Goal: Transaction & Acquisition: Download file/media

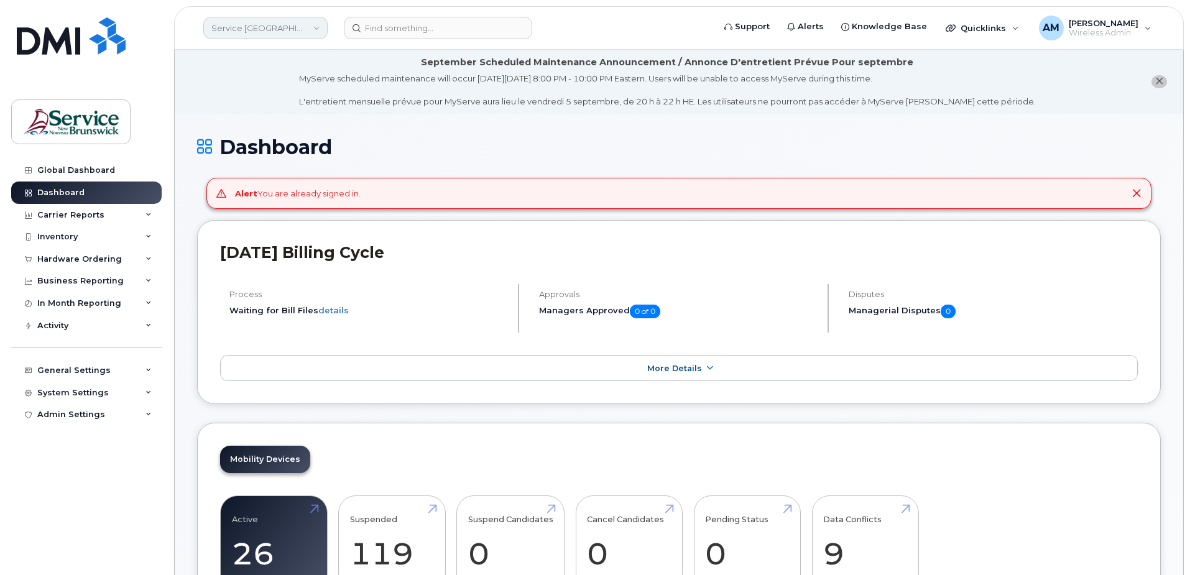
click at [247, 33] on link "Service [GEOGRAPHIC_DATA] (SNB)" at bounding box center [265, 28] width 124 height 22
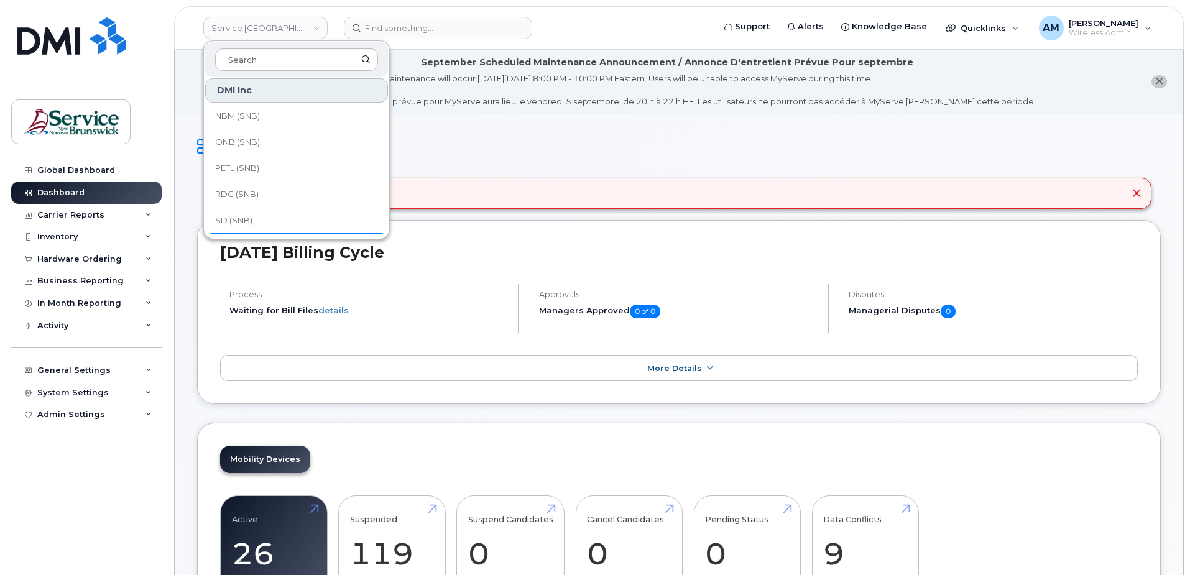
scroll to position [602, 0]
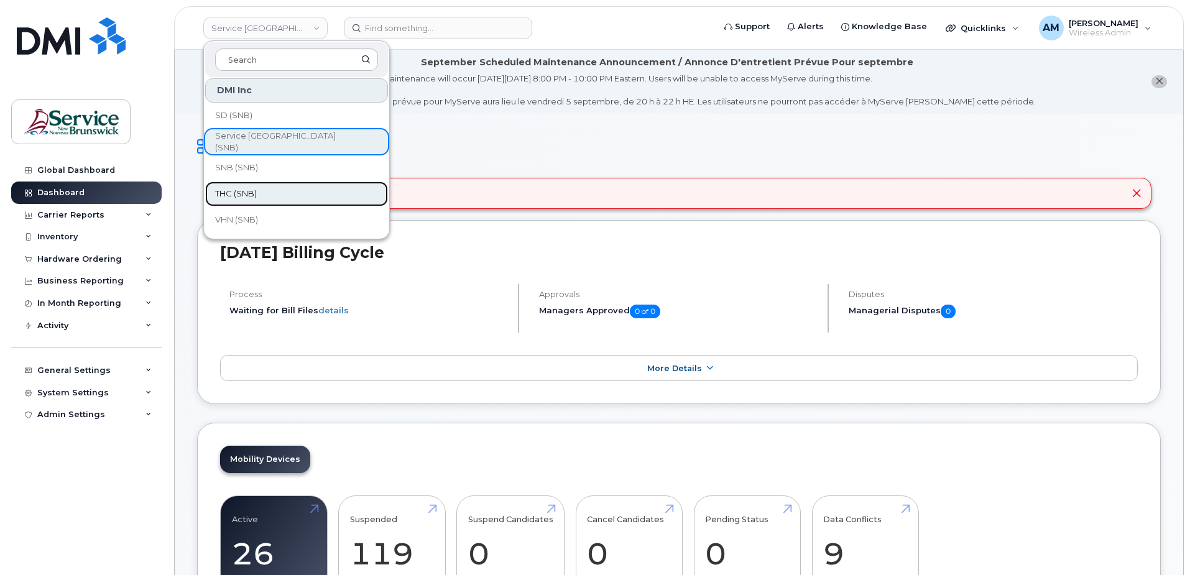
click at [282, 195] on link "THC (SNB)" at bounding box center [296, 194] width 183 height 25
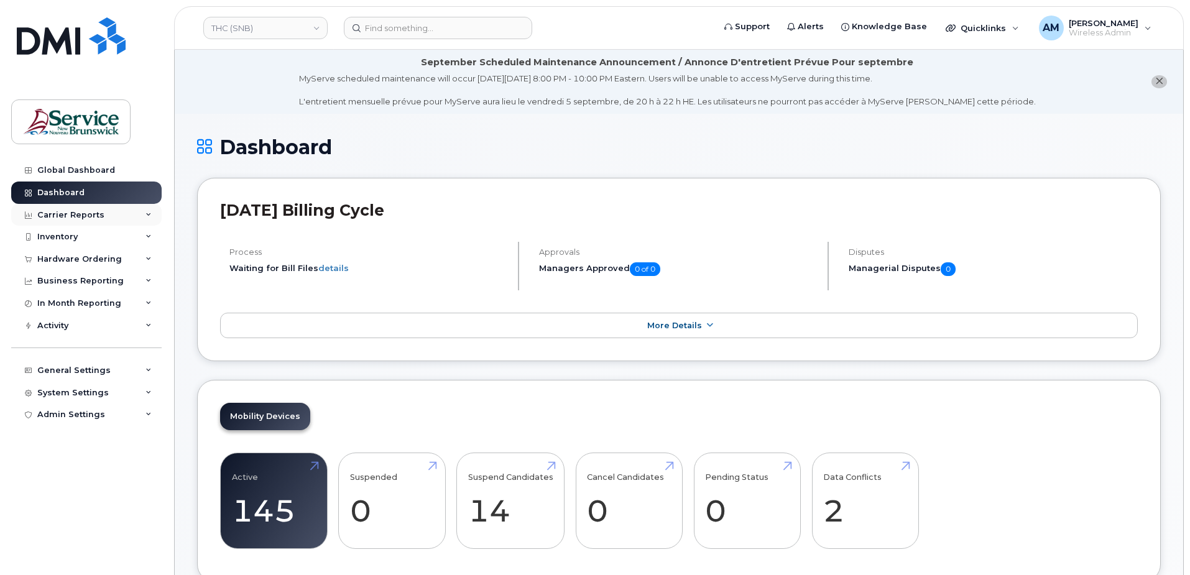
click at [87, 218] on div "Carrier Reports" at bounding box center [70, 215] width 67 height 10
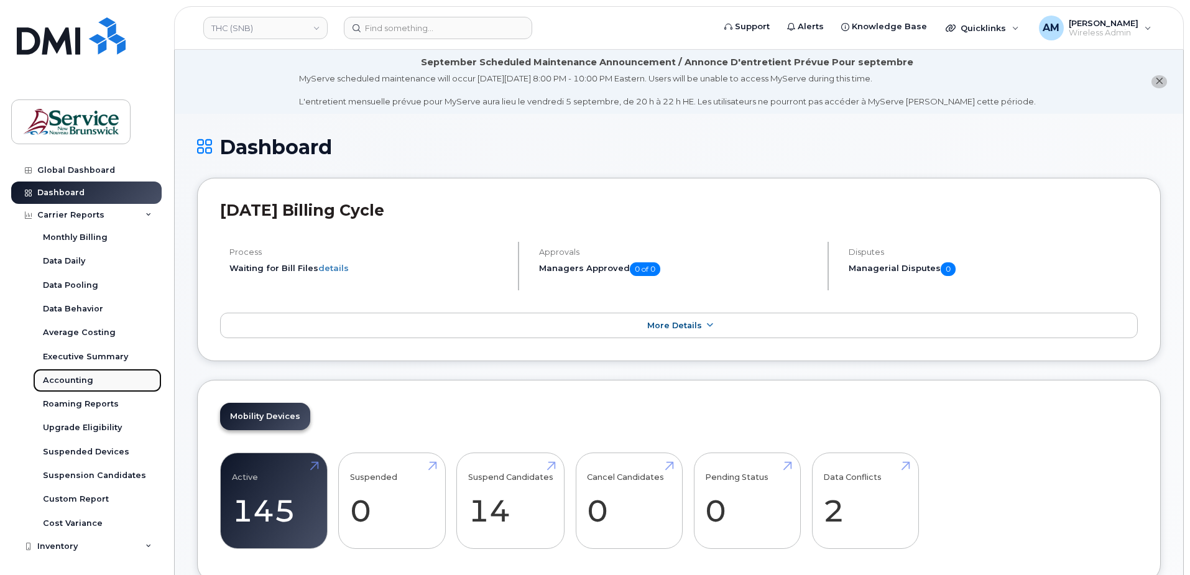
click at [77, 380] on div "Accounting" at bounding box center [68, 380] width 50 height 11
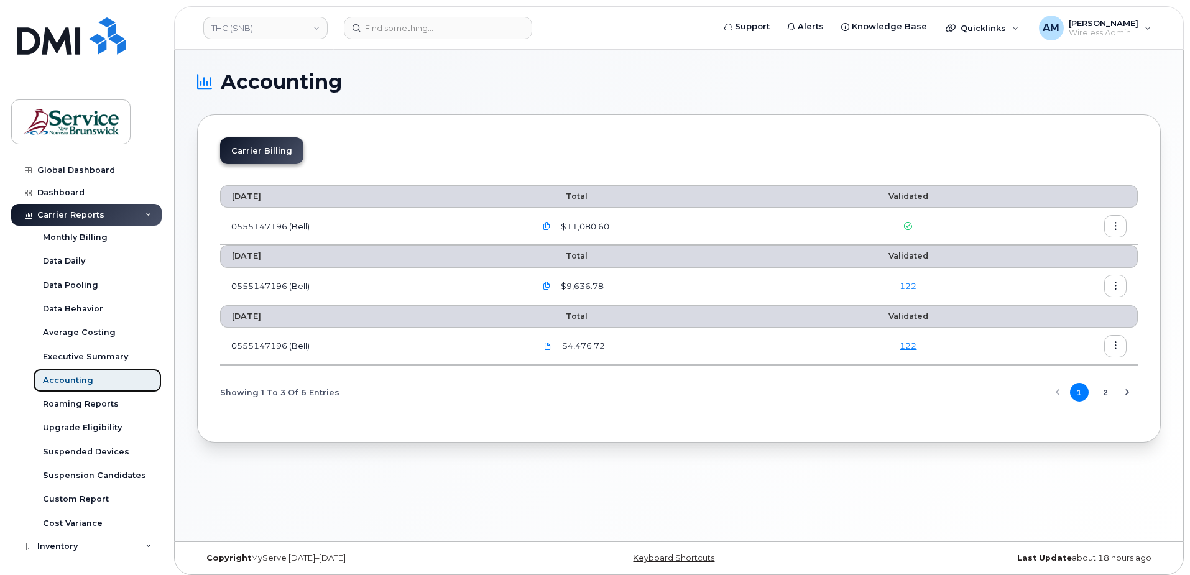
scroll to position [6, 0]
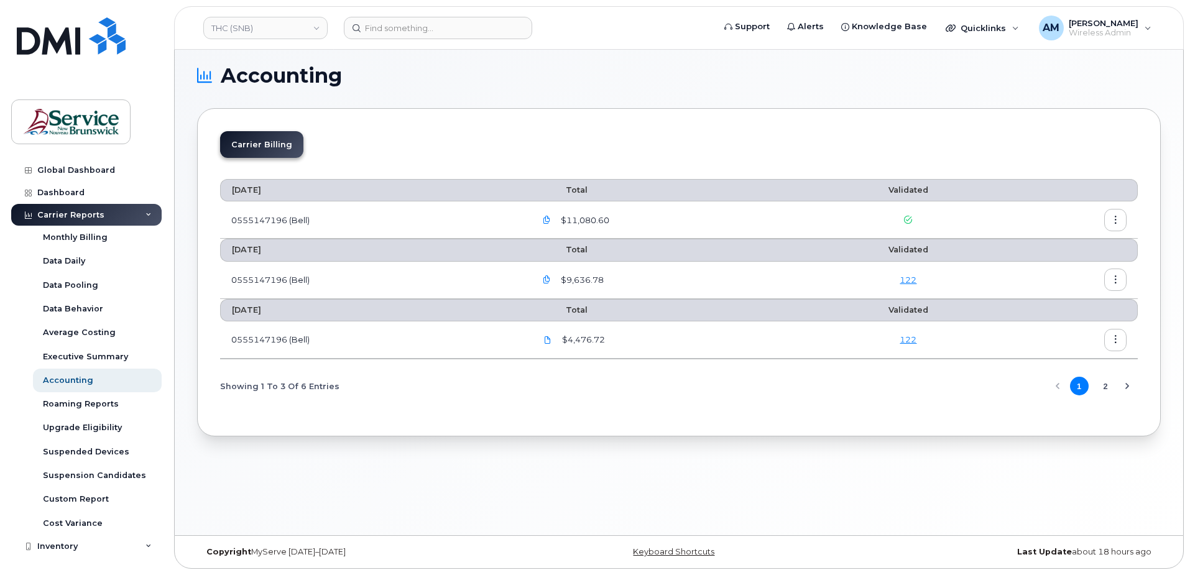
click at [549, 223] on icon "button" at bounding box center [547, 220] width 8 height 8
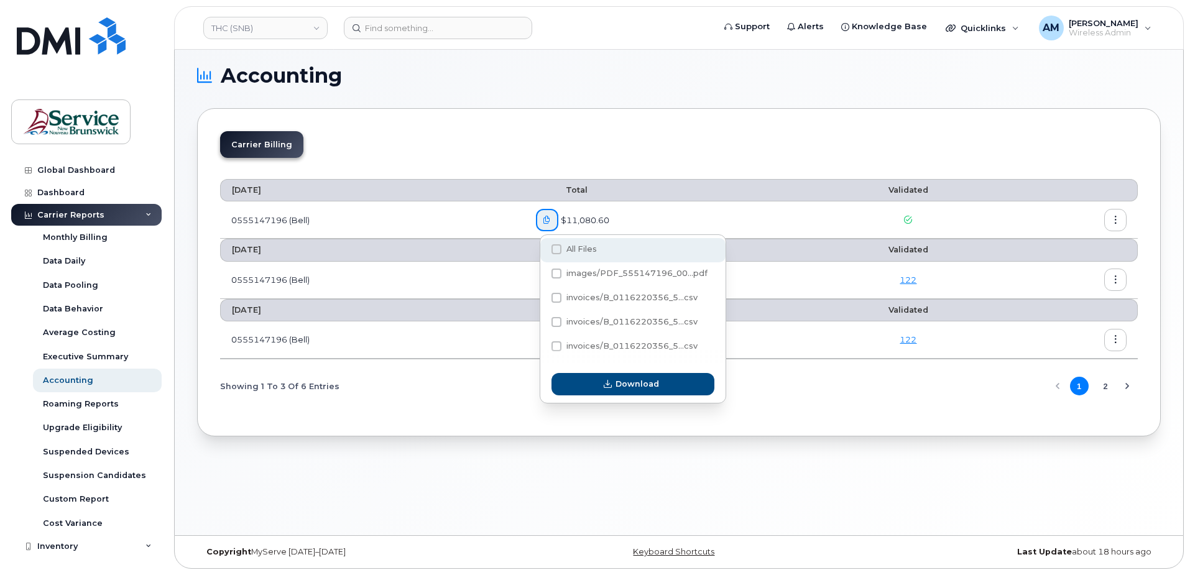
click at [557, 249] on span at bounding box center [556, 249] width 10 height 10
click at [543, 249] on input "All Files" at bounding box center [540, 250] width 6 height 6
checkbox input "true"
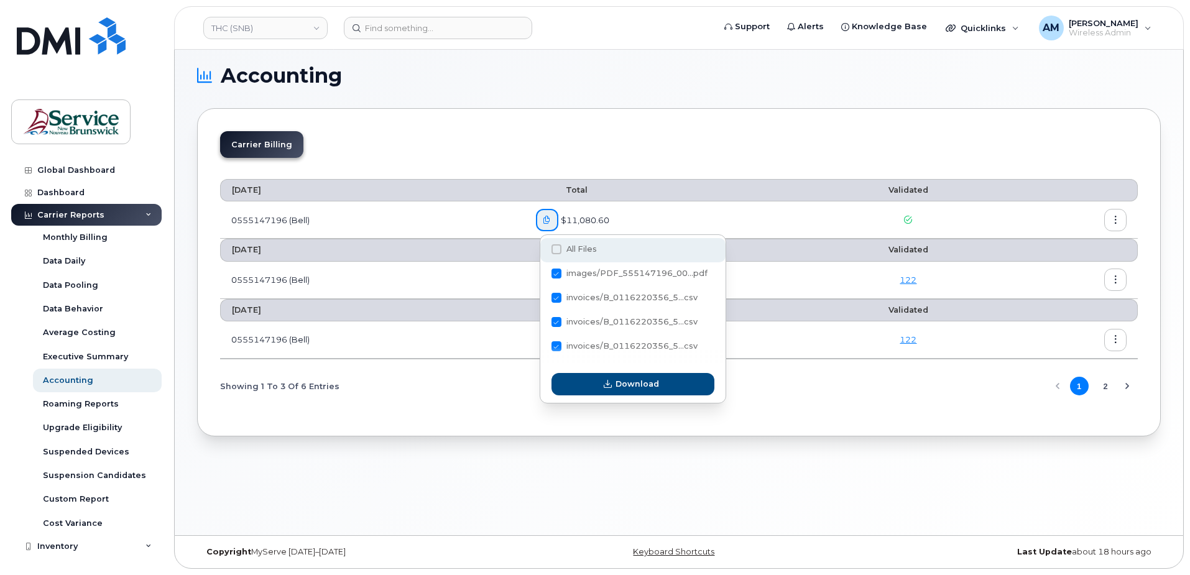
checkbox input "true"
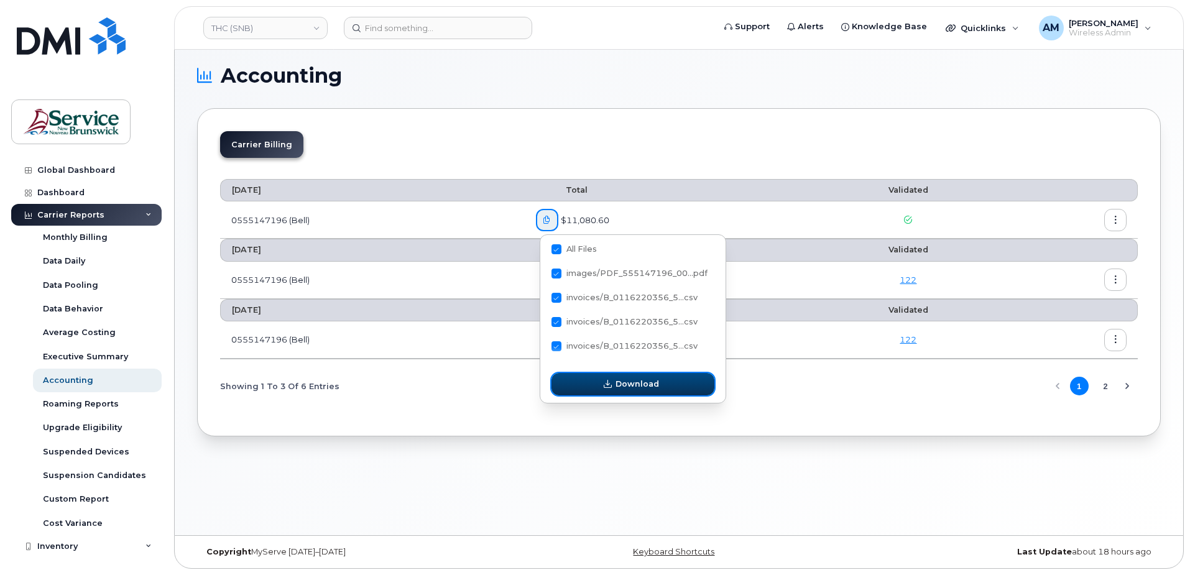
click at [624, 387] on span "Download" at bounding box center [638, 384] width 44 height 12
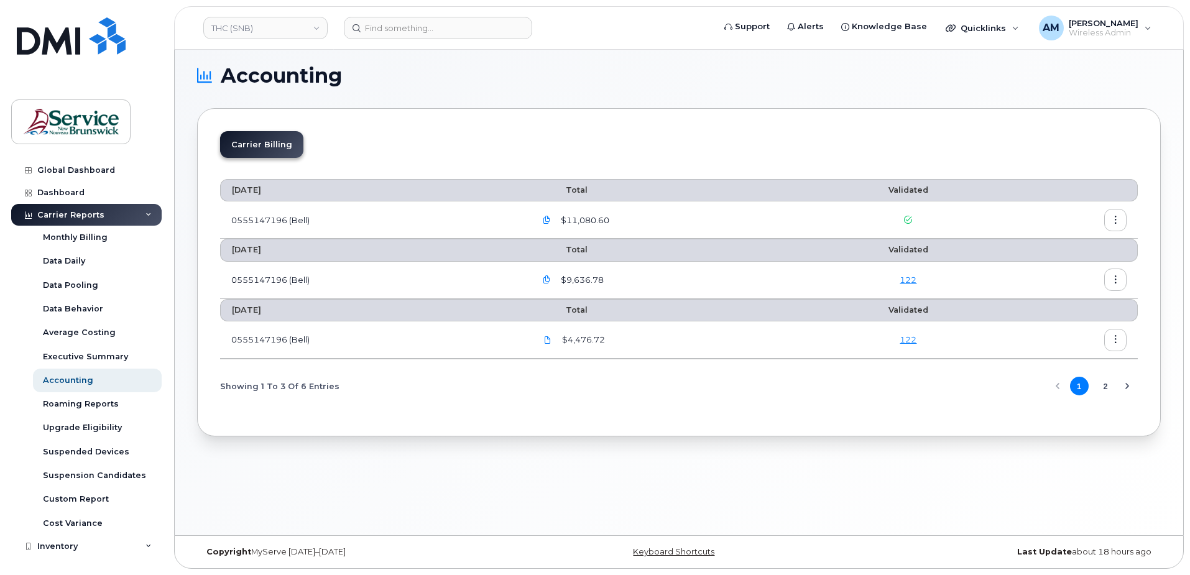
click at [1118, 221] on icon "button" at bounding box center [1116, 220] width 8 height 8
click at [1074, 265] on span "Download" at bounding box center [1059, 270] width 48 height 11
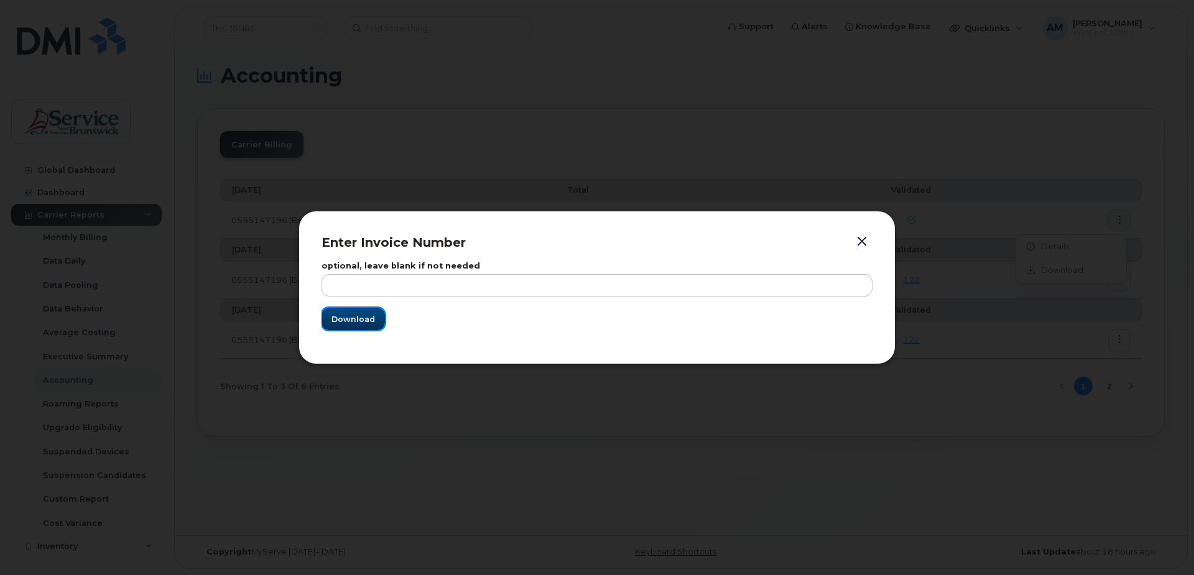
click at [372, 319] on span "Download" at bounding box center [353, 319] width 44 height 12
